Goal: Transaction & Acquisition: Purchase product/service

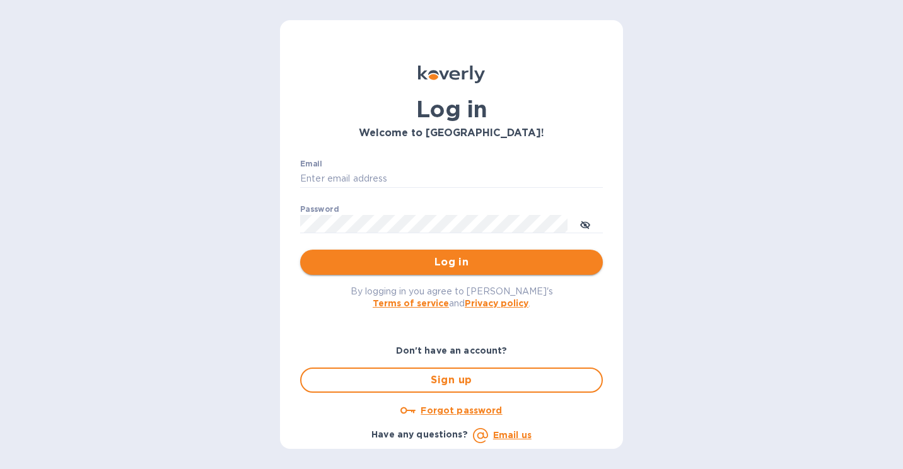
type input "mike@sanfrandesign.com"
click at [424, 265] on span "Log in" at bounding box center [451, 262] width 282 height 15
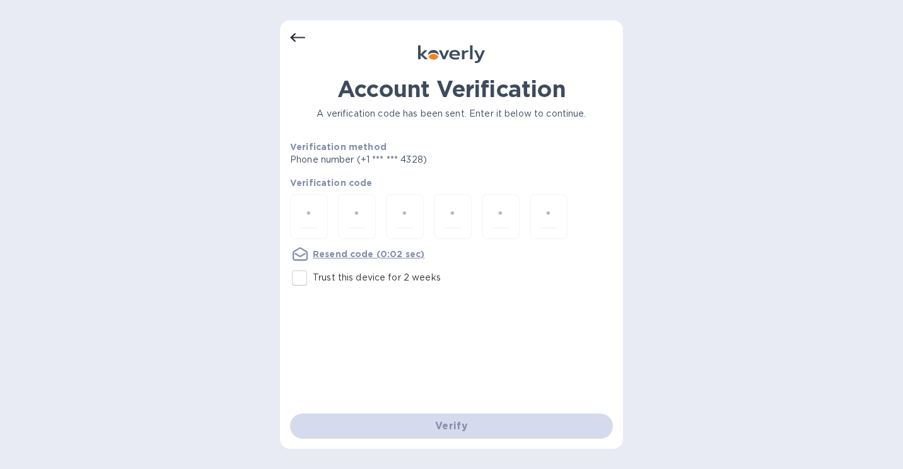
click at [300, 282] on input "Trust this device for 2 weeks" at bounding box center [299, 278] width 26 height 26
checkbox input "true"
click at [310, 222] on input "number" at bounding box center [309, 216] width 16 height 23
type input "2"
type input "4"
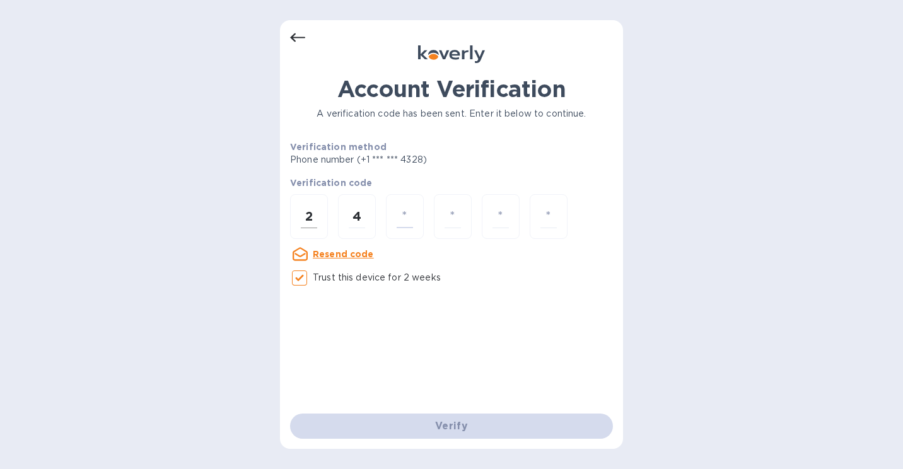
type input "2"
type input "5"
type input "0"
type input "8"
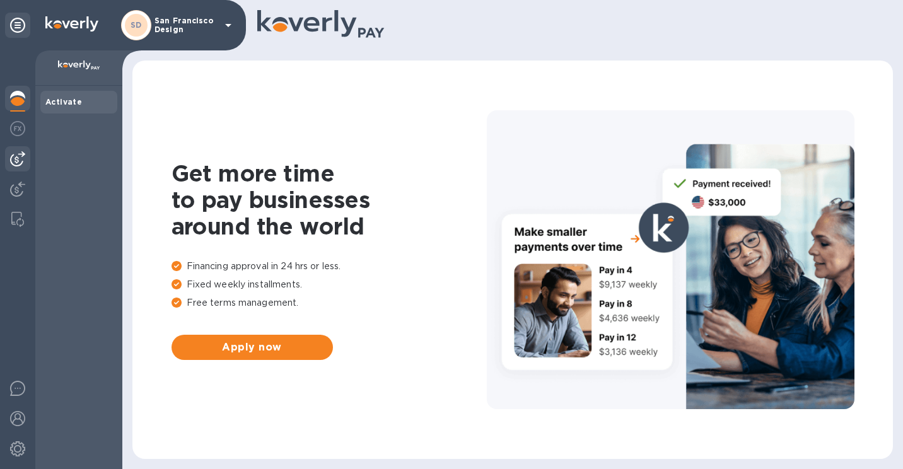
click at [11, 163] on img at bounding box center [17, 158] width 15 height 15
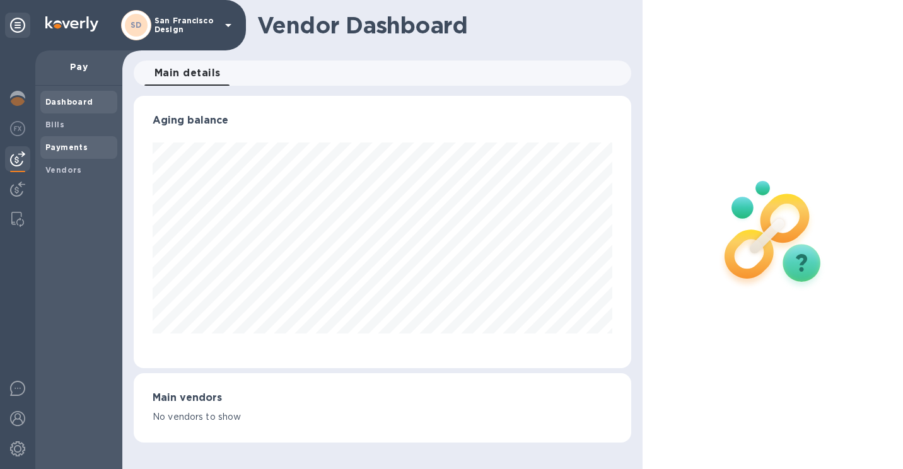
scroll to position [272, 497]
click at [67, 148] on b "Payments" at bounding box center [66, 146] width 42 height 9
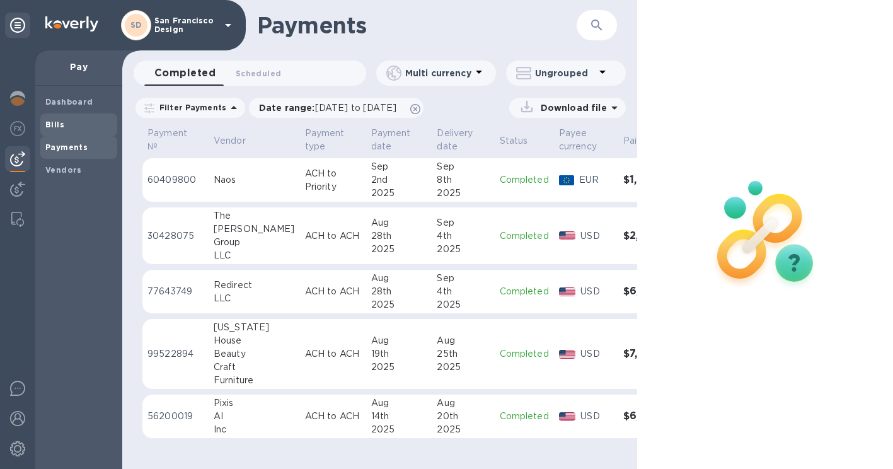
click at [59, 118] on span "Bills" at bounding box center [54, 124] width 19 height 13
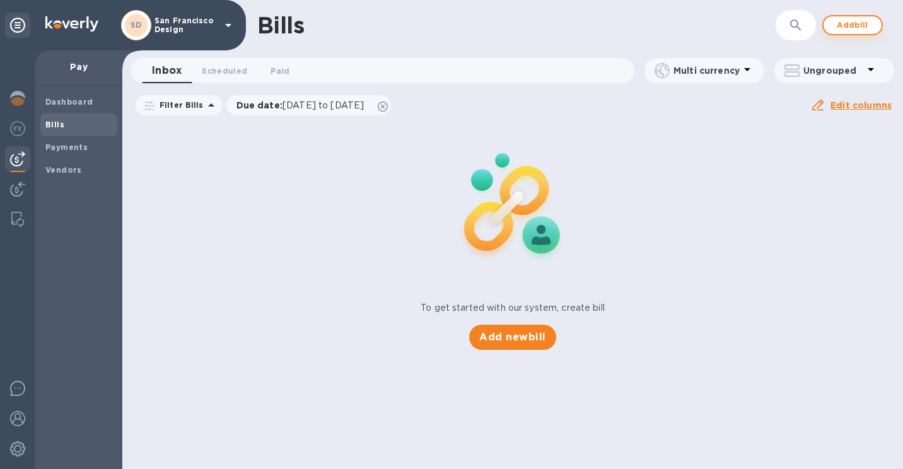
click at [848, 26] on span "Add bill" at bounding box center [852, 25] width 38 height 15
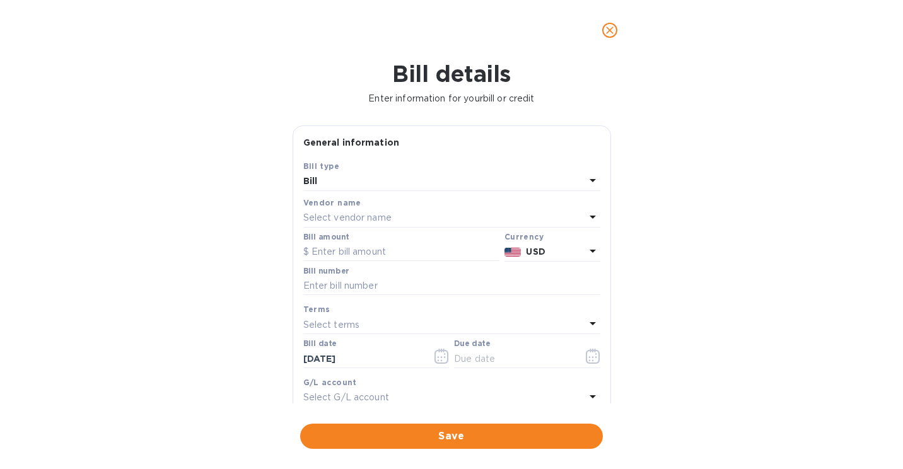
click at [374, 212] on p "Select vendor name" at bounding box center [347, 217] width 88 height 13
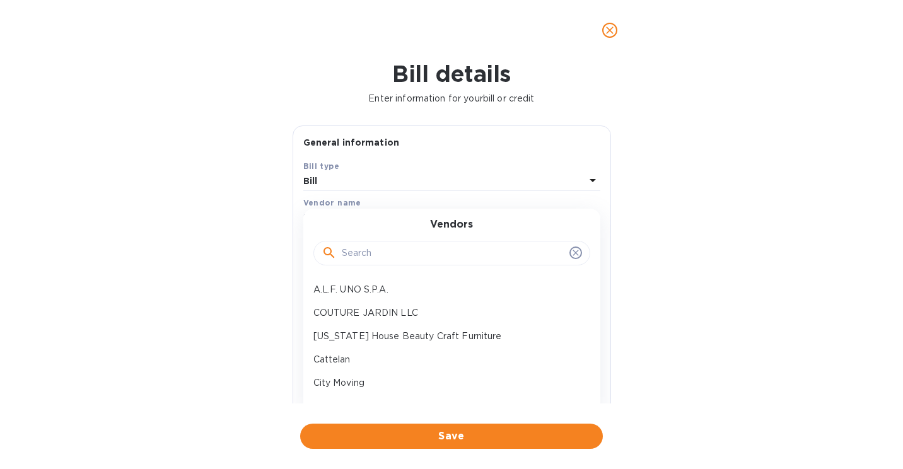
click at [376, 253] on input "text" at bounding box center [453, 253] width 222 height 19
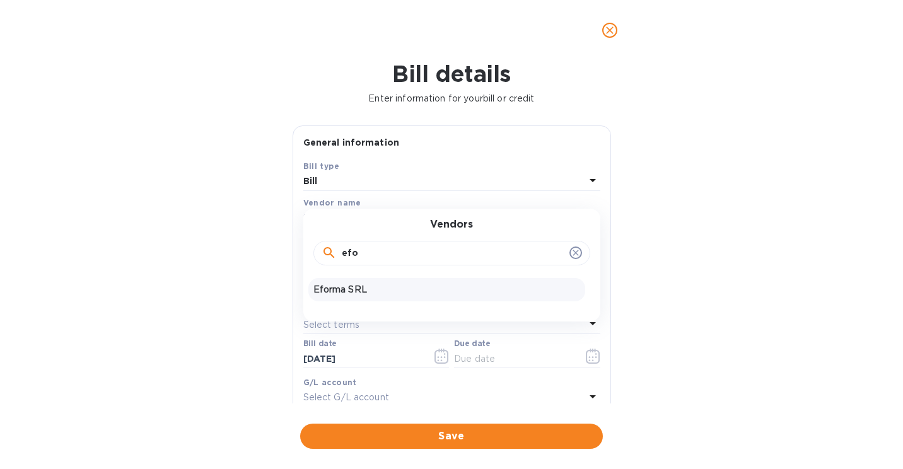
type input "efo"
click at [391, 294] on p "Eforma SRL" at bounding box center [446, 289] width 267 height 13
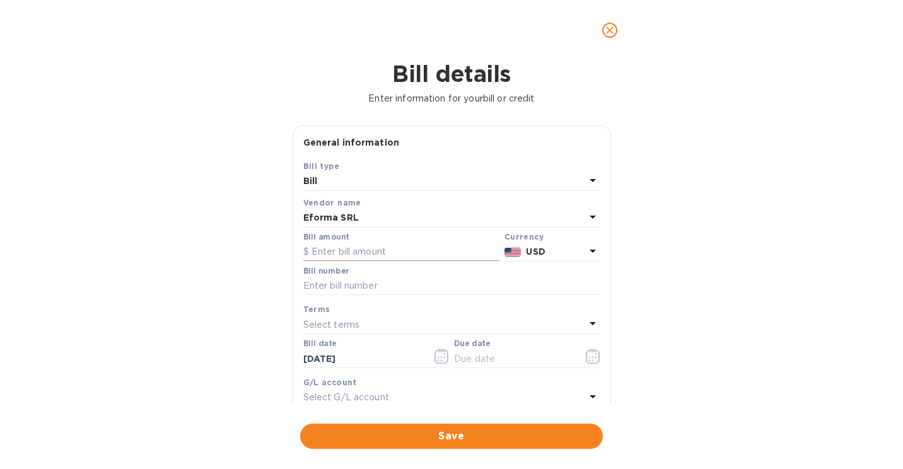
click at [396, 253] on input "text" at bounding box center [401, 252] width 196 height 19
type input "4"
type input "445"
click at [579, 255] on p "USD" at bounding box center [555, 251] width 59 height 13
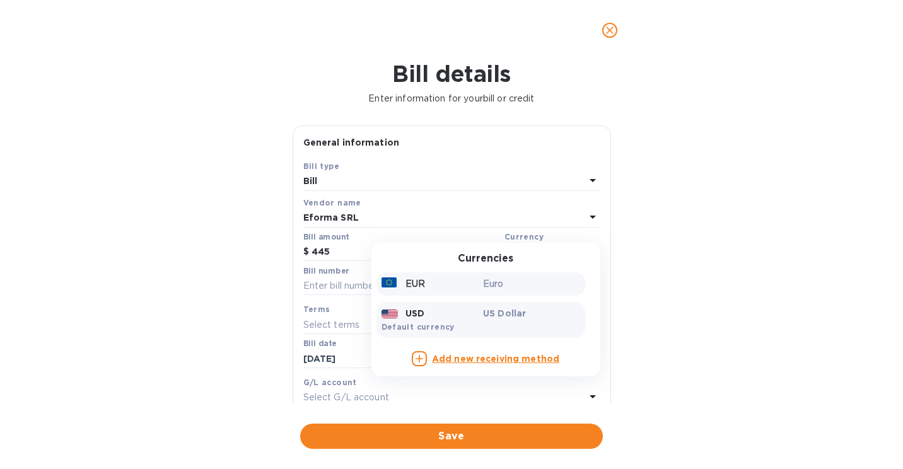
click at [504, 284] on p "Euro" at bounding box center [531, 283] width 97 height 13
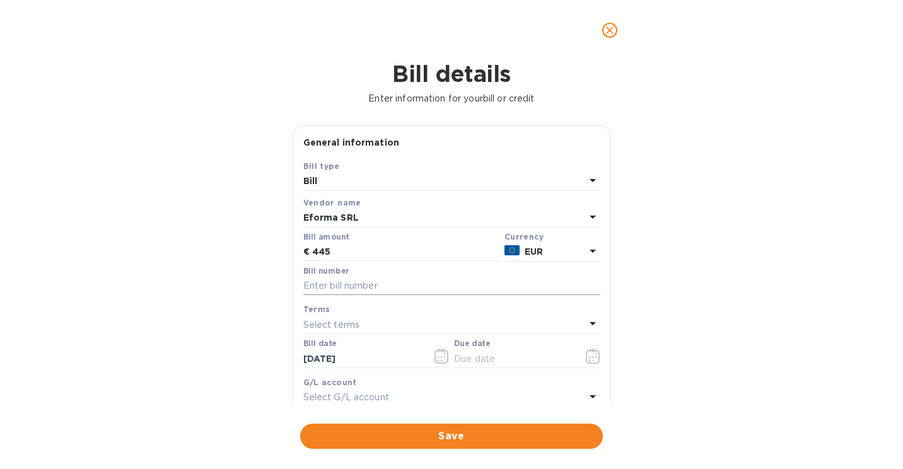
click at [400, 283] on input "text" at bounding box center [451, 286] width 297 height 19
paste input "OC2500529"
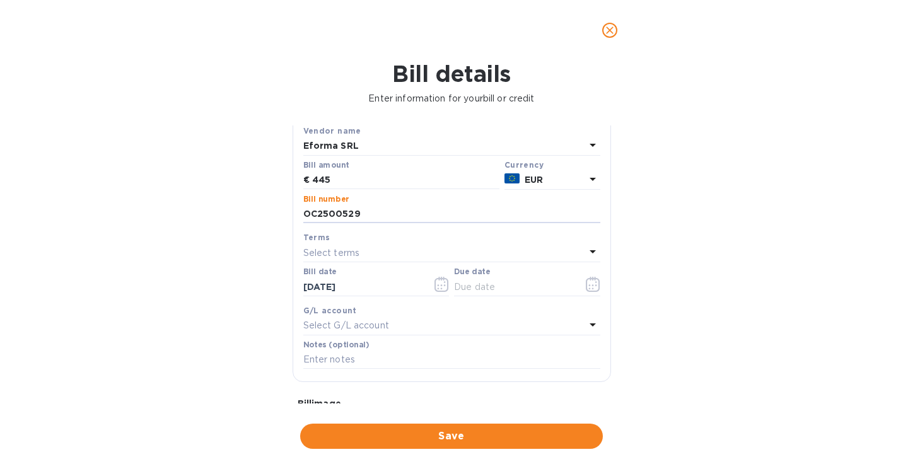
scroll to position [72, 0]
type input "OC2500529"
click at [586, 286] on icon "button" at bounding box center [593, 283] width 14 height 15
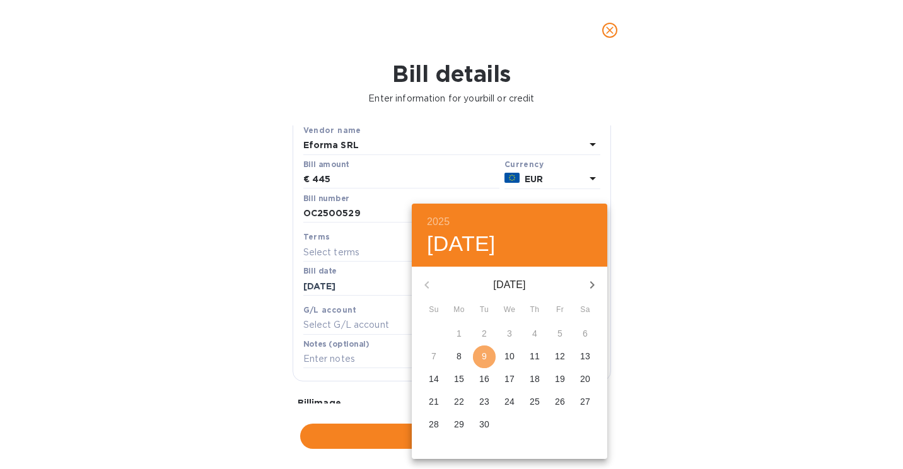
click at [482, 350] on p "9" at bounding box center [484, 356] width 5 height 13
type input "[DATE]"
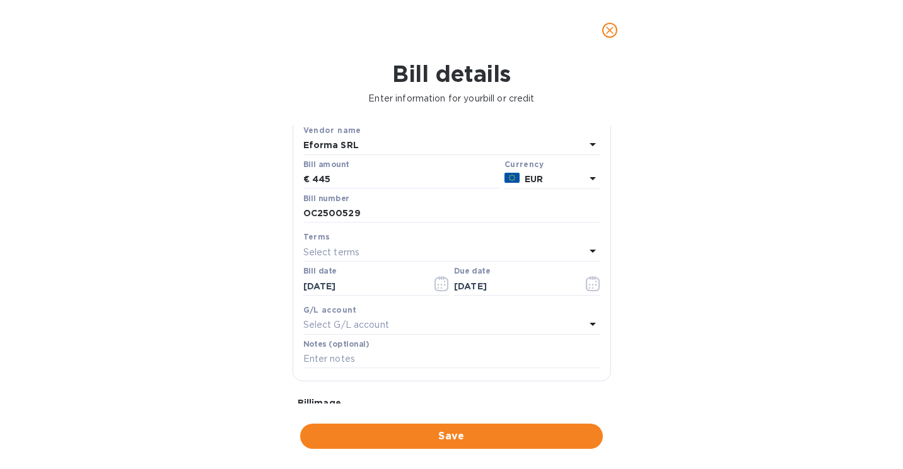
scroll to position [196, 0]
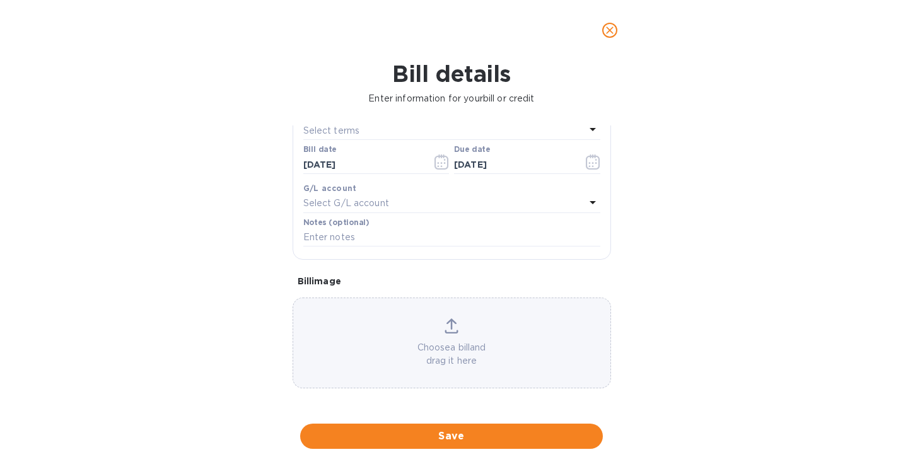
click at [468, 347] on p "Choose a bill and drag it here" at bounding box center [451, 354] width 317 height 26
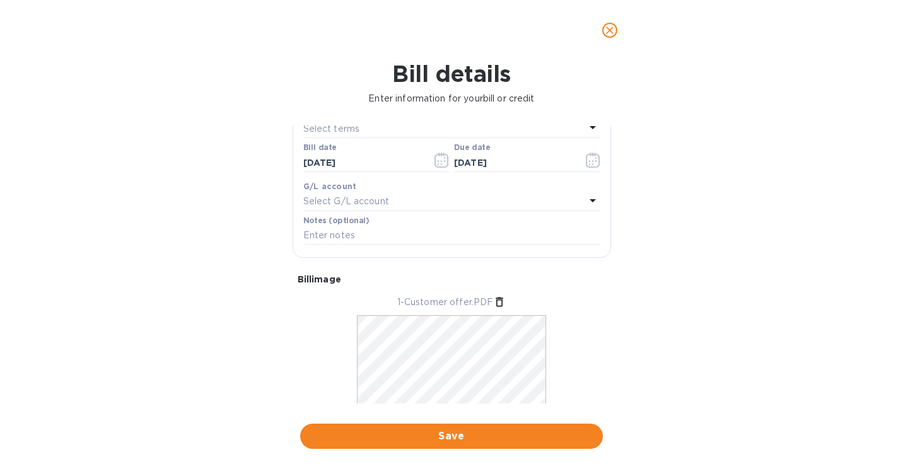
scroll to position [0, 0]
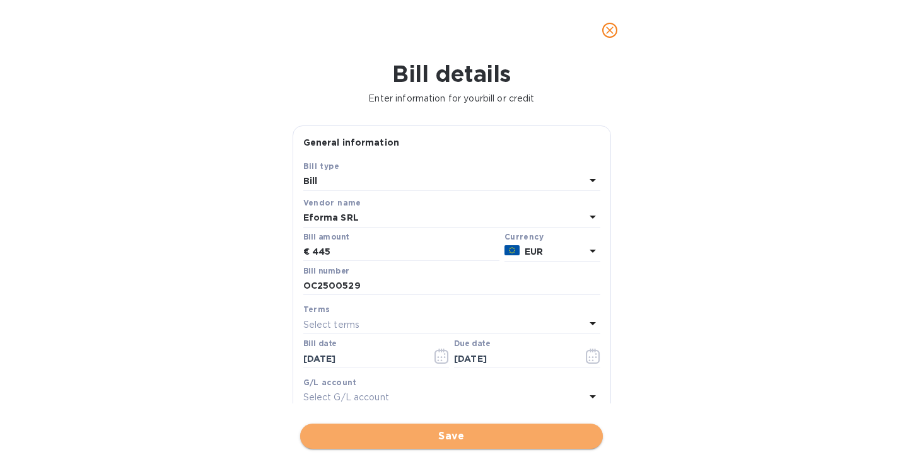
click at [449, 434] on span "Save" at bounding box center [451, 436] width 282 height 15
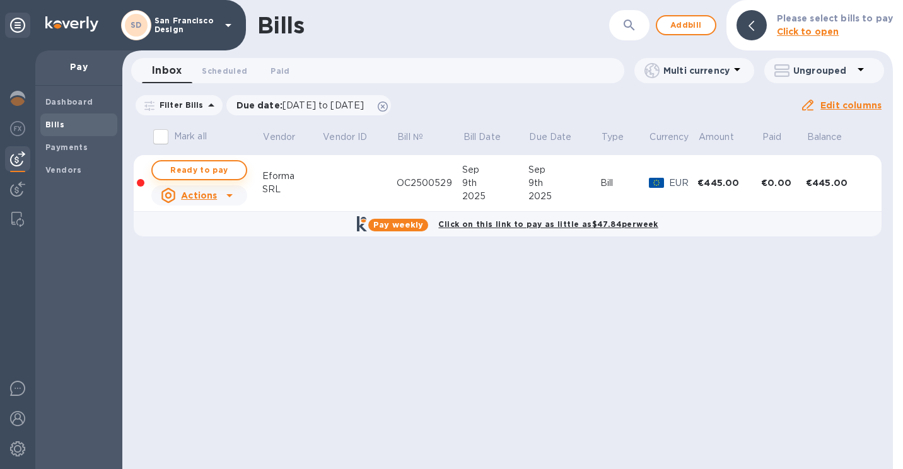
click at [237, 170] on button "Ready to pay" at bounding box center [199, 170] width 96 height 20
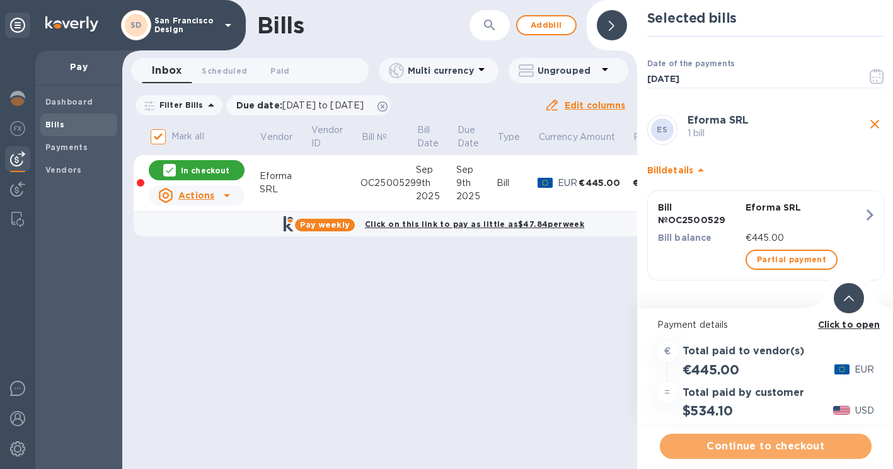
click at [739, 453] on span "Continue to checkout" at bounding box center [766, 446] width 192 height 15
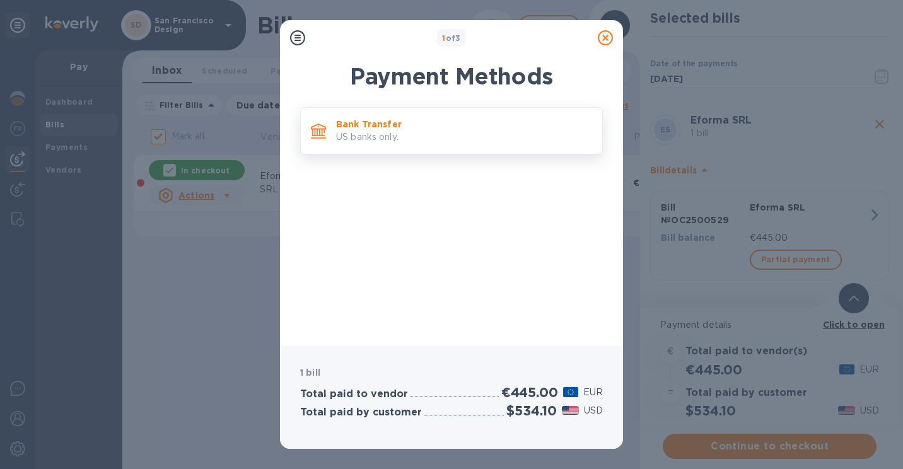
click at [371, 130] on p "Bank Transfer" at bounding box center [464, 124] width 256 height 13
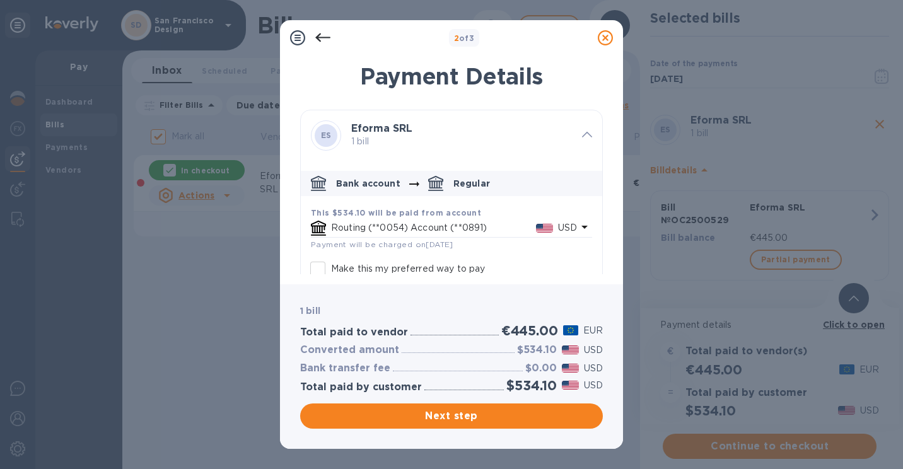
scroll to position [134, 0]
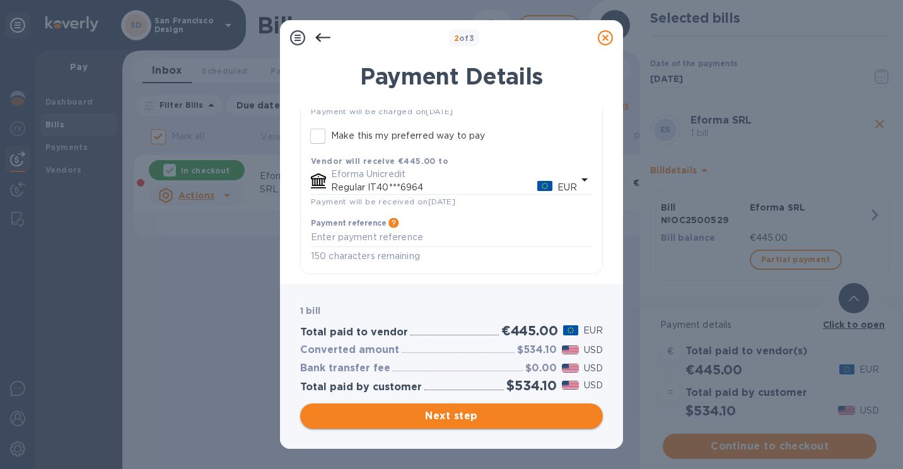
click at [415, 405] on button "Next step" at bounding box center [451, 415] width 303 height 25
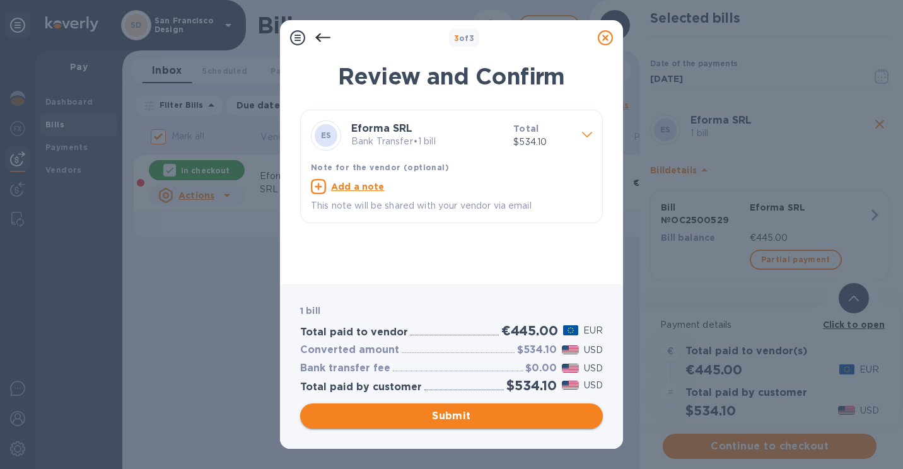
click at [415, 405] on button "Submit" at bounding box center [451, 415] width 303 height 25
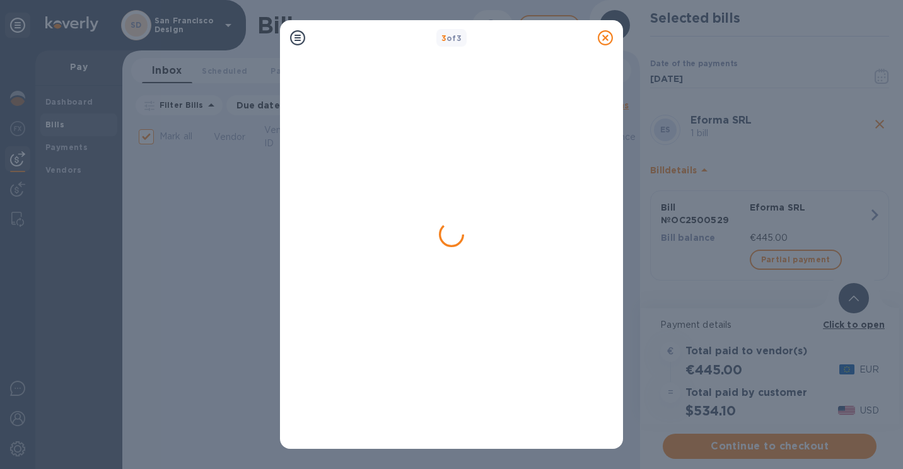
checkbox input "false"
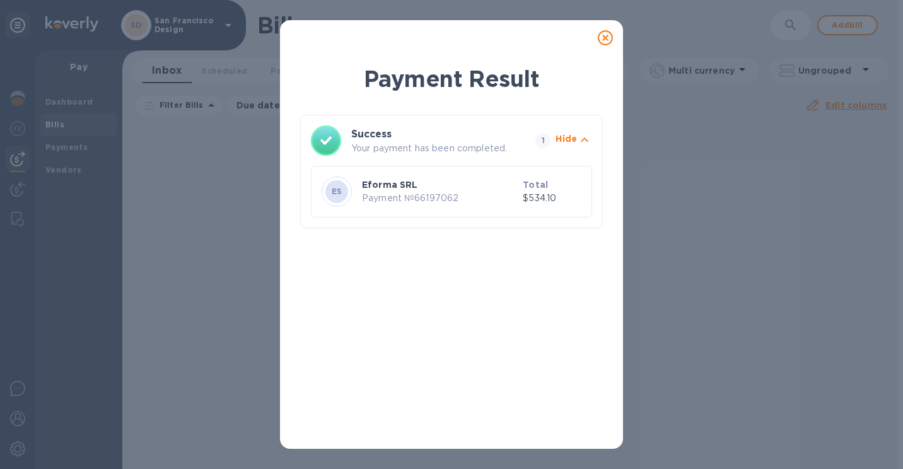
click at [596, 39] on div at bounding box center [604, 37] width 25 height 25
click at [606, 36] on icon at bounding box center [605, 37] width 15 height 15
